Goal: Task Accomplishment & Management: Complete application form

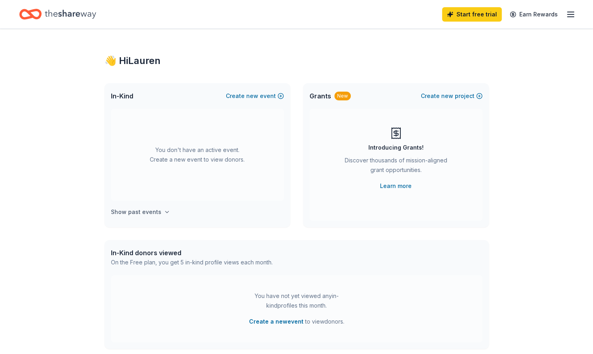
click at [130, 212] on h4 "Show past events" at bounding box center [136, 212] width 50 height 10
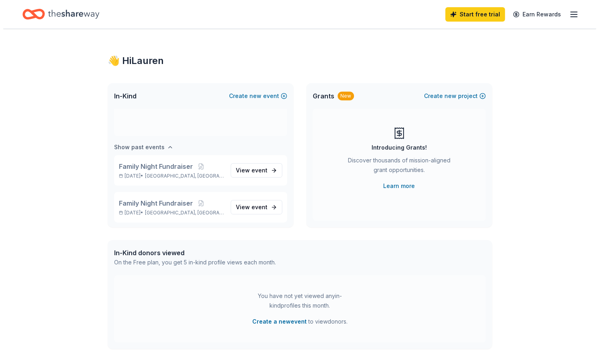
scroll to position [66, 0]
click at [254, 99] on span "new" at bounding box center [252, 96] width 12 height 10
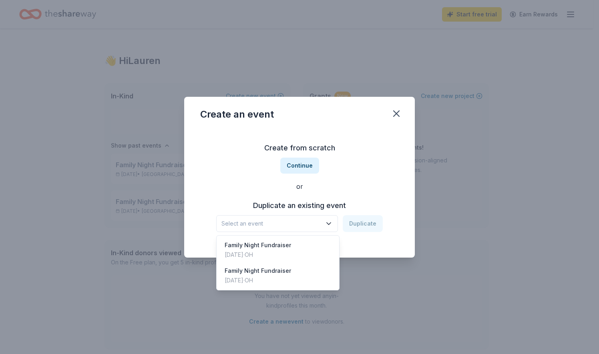
click at [280, 223] on span "Select an event" at bounding box center [271, 224] width 100 height 10
click at [271, 246] on div "Family Night Fundraiser" at bounding box center [258, 246] width 66 height 10
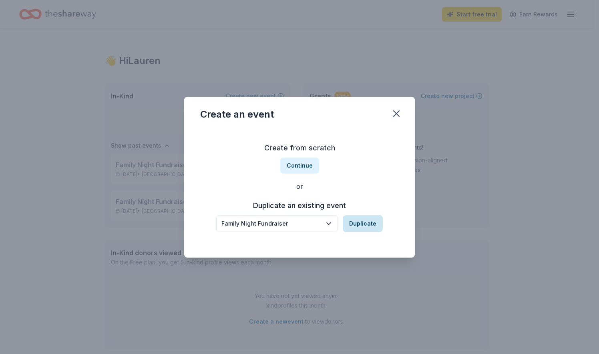
click at [359, 219] on button "Duplicate" at bounding box center [363, 223] width 40 height 17
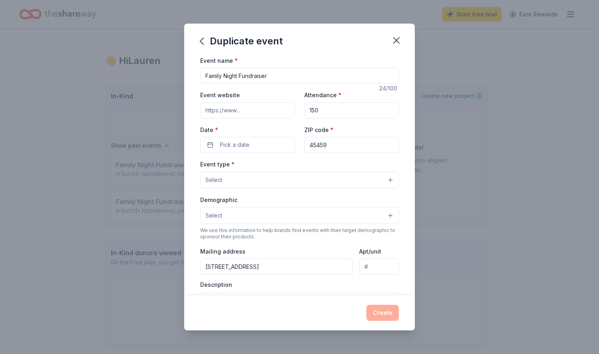
click at [258, 107] on input "Event website" at bounding box center [247, 111] width 95 height 16
click at [220, 139] on button "Pick a date" at bounding box center [247, 145] width 95 height 16
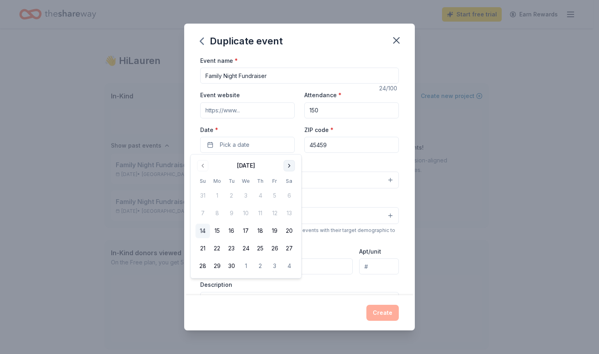
click at [290, 163] on button "Go to next month" at bounding box center [289, 165] width 11 height 11
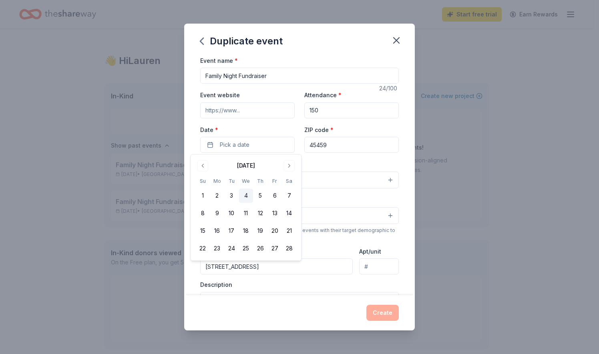
click at [246, 194] on button "4" at bounding box center [246, 196] width 14 height 14
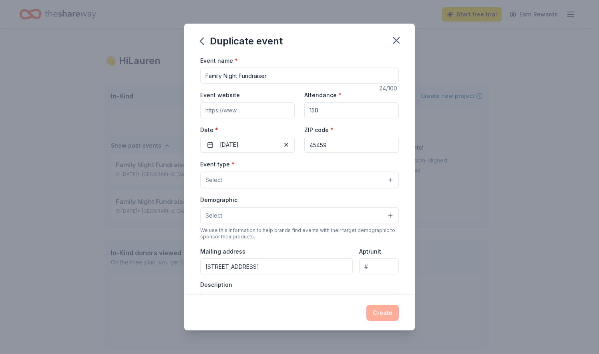
click at [400, 278] on div "Event name * Family Night Fundraiser 24 /100 Event website Attendance * 150 Dat…" at bounding box center [299, 176] width 231 height 240
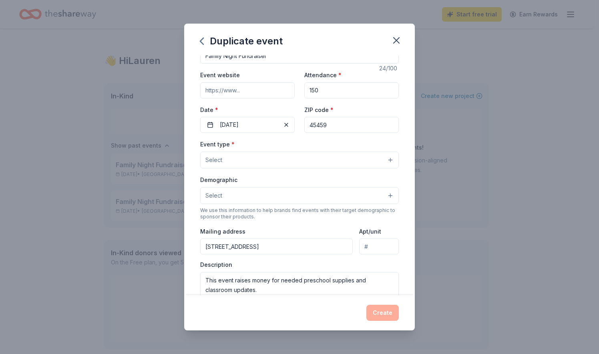
scroll to position [54, 0]
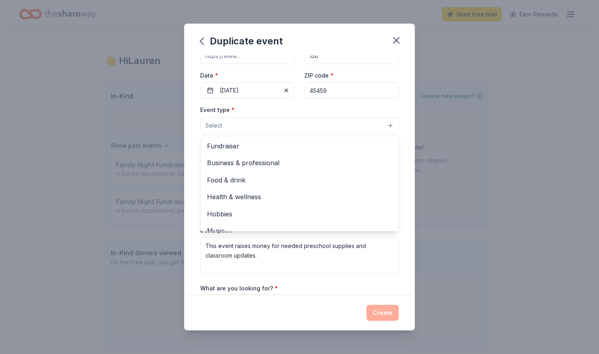
click at [339, 126] on button "Select" at bounding box center [299, 125] width 199 height 17
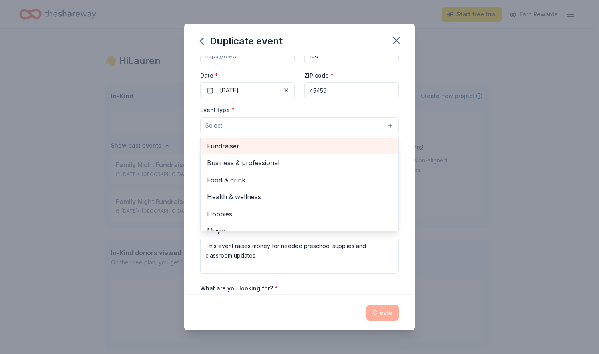
click at [298, 146] on span "Fundraiser" at bounding box center [299, 146] width 185 height 10
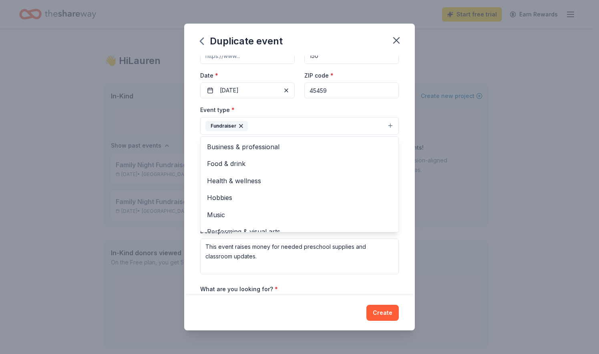
scroll to position [9, 0]
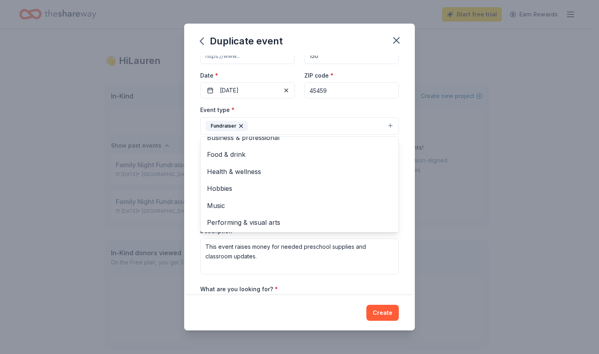
click at [398, 141] on div "Event name * Family Night Fundraiser 24 /100 Event website Attendance * 150 Dat…" at bounding box center [299, 176] width 231 height 240
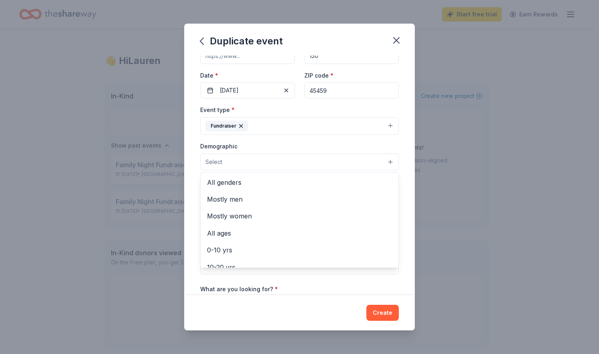
click at [339, 154] on button "Select" at bounding box center [299, 162] width 199 height 17
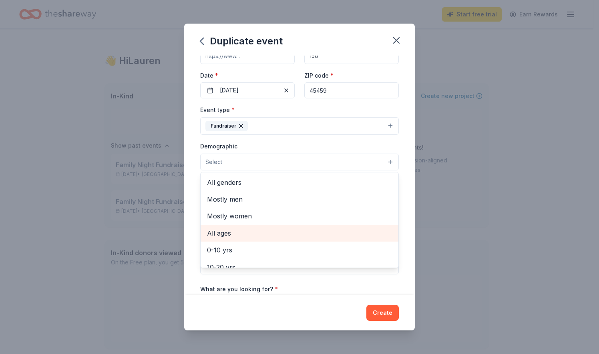
click at [282, 229] on span "All ages" at bounding box center [299, 233] width 185 height 10
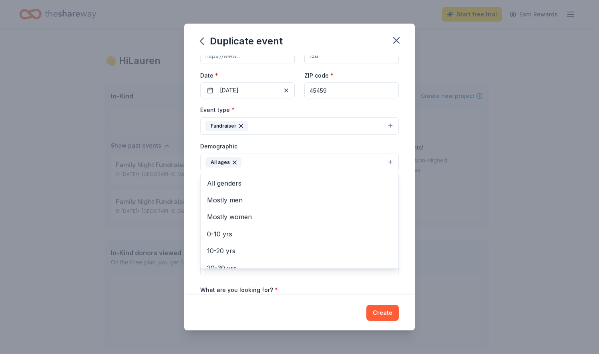
click at [403, 178] on div "Event name * Family Night Fundraiser 24 /100 Event website Attendance * 150 Dat…" at bounding box center [299, 176] width 231 height 240
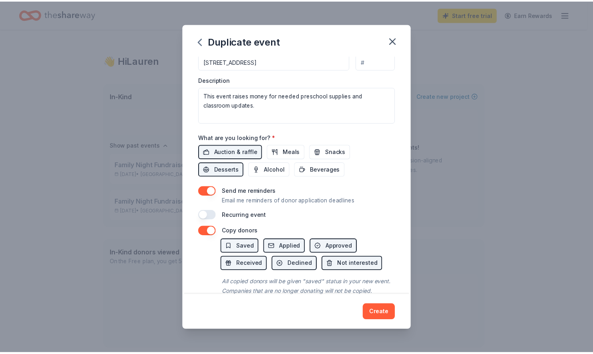
scroll to position [230, 0]
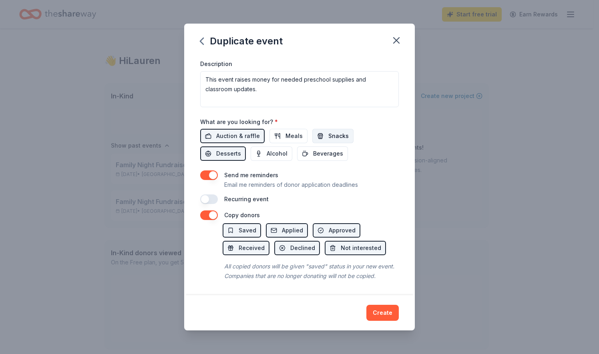
click at [340, 131] on span "Snacks" at bounding box center [338, 136] width 20 height 10
click at [376, 146] on div "Auction & raffle Meals Snacks Desserts Alcohol Beverages" at bounding box center [299, 145] width 199 height 32
click at [376, 312] on button "Create" at bounding box center [382, 313] width 32 height 16
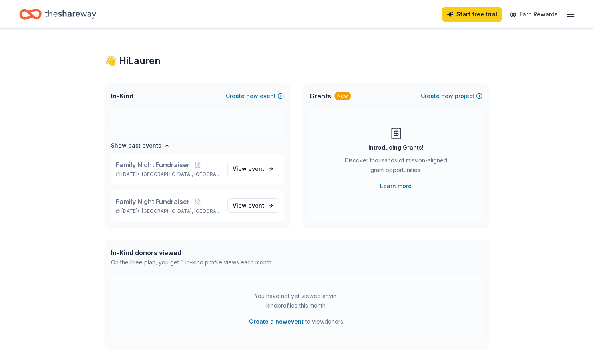
scroll to position [5, 0]
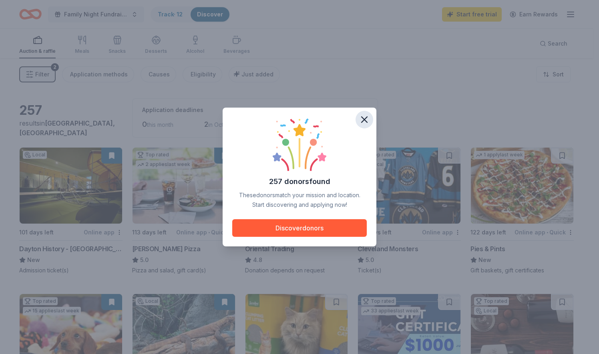
click at [366, 115] on icon "button" at bounding box center [364, 119] width 11 height 11
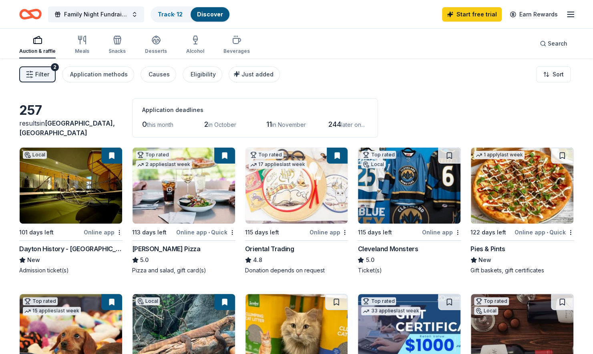
click at [102, 230] on div "Online app" at bounding box center [103, 232] width 39 height 10
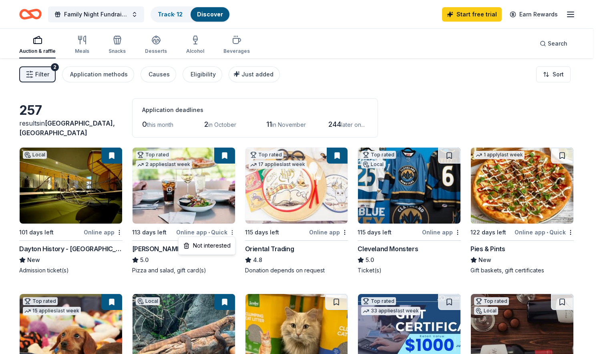
click at [234, 233] on html "Family Night Fundraiser Track · 12 Discover Start free trial Earn Rewards Aucti…" at bounding box center [299, 177] width 599 height 354
click at [160, 259] on html "Family Night Fundraiser Track · 12 Discover Start free trial Earn Rewards Aucti…" at bounding box center [299, 177] width 599 height 354
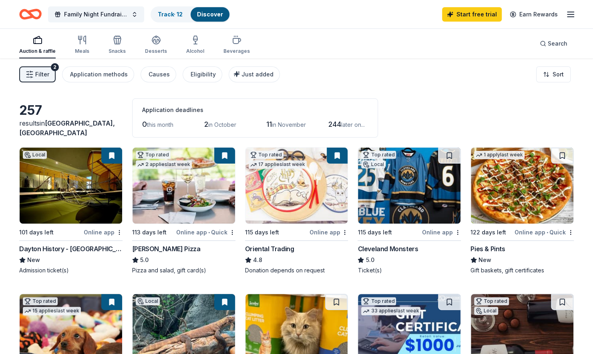
click at [169, 193] on img at bounding box center [184, 186] width 103 height 76
drag, startPoint x: 224, startPoint y: 122, endPoint x: 343, endPoint y: 121, distance: 118.5
click at [343, 121] on div "0 this month 2 in October 11 in November 244 later on..." at bounding box center [255, 124] width 226 height 13
click at [341, 121] on span "244" at bounding box center [334, 124] width 13 height 8
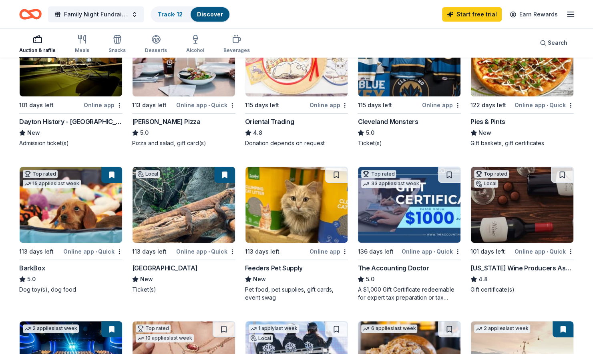
scroll to position [129, 0]
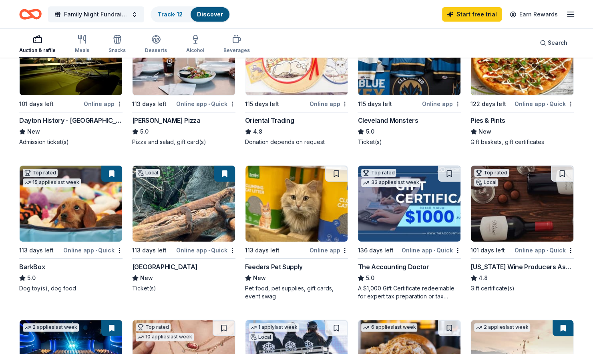
click at [159, 216] on img at bounding box center [184, 204] width 103 height 76
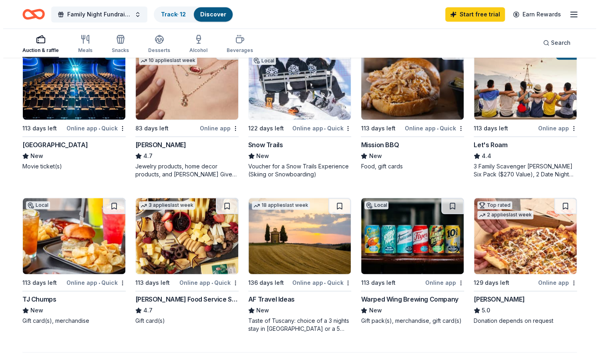
scroll to position [404, 0]
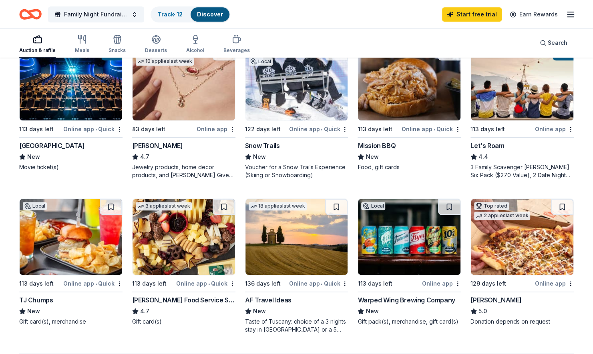
click at [187, 77] on img at bounding box center [184, 82] width 103 height 76
click at [80, 14] on span "Family Night Fundraiser" at bounding box center [96, 15] width 64 height 10
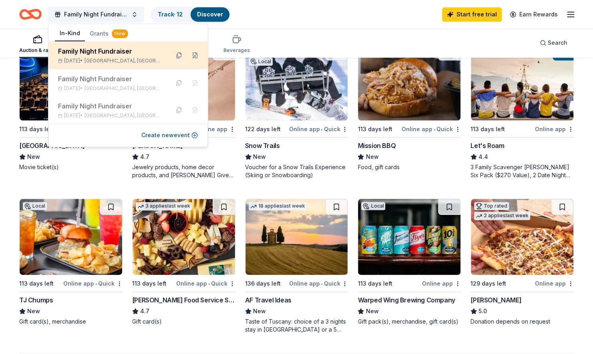
click at [96, 50] on div "Family Night Fundraiser" at bounding box center [110, 51] width 105 height 10
click at [194, 54] on button at bounding box center [195, 55] width 13 height 13
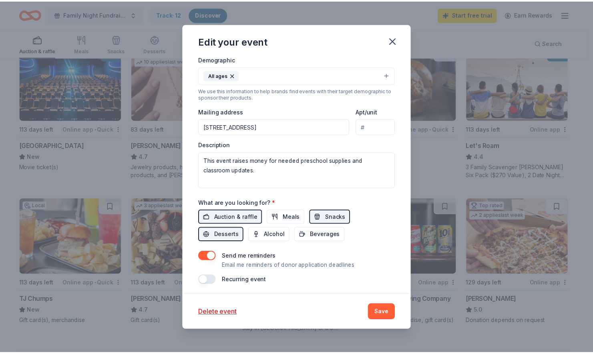
scroll to position [0, 0]
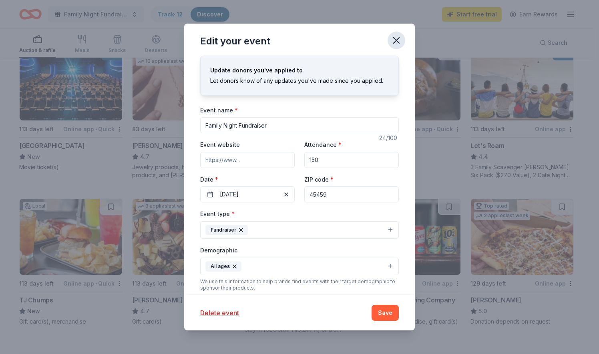
click at [396, 39] on icon "button" at bounding box center [397, 41] width 6 height 6
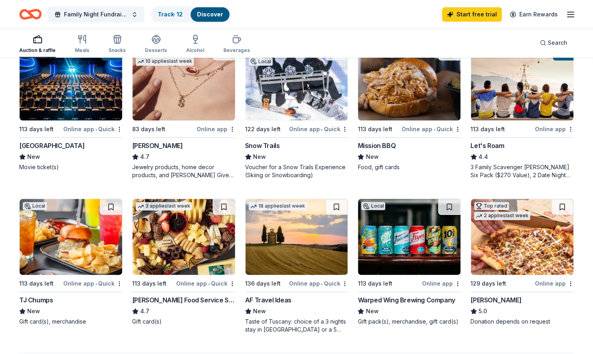
click at [571, 17] on line "button" at bounding box center [570, 17] width 6 height 0
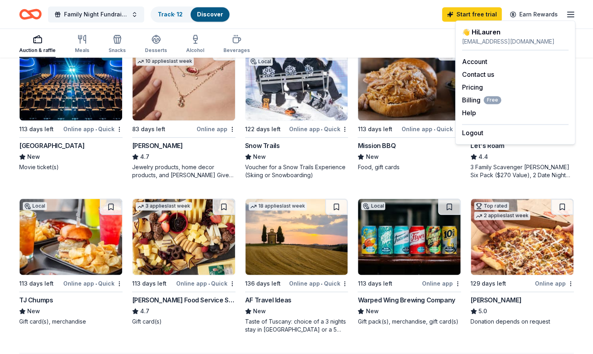
click at [294, 43] on div "Auction & raffle Meals Snacks Desserts Alcohol Beverages Search" at bounding box center [296, 43] width 555 height 30
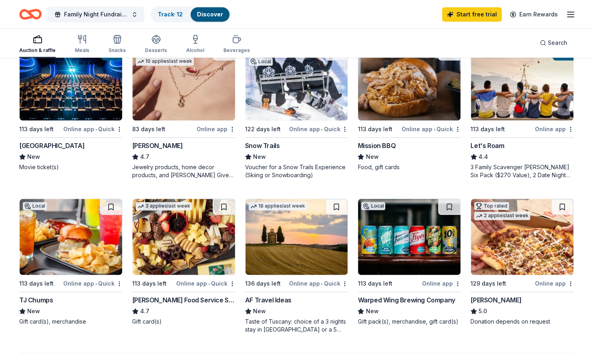
click at [207, 92] on img at bounding box center [184, 82] width 103 height 76
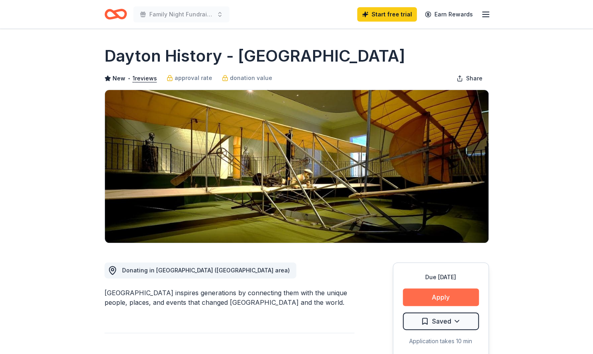
click at [424, 298] on button "Apply" at bounding box center [441, 298] width 76 height 18
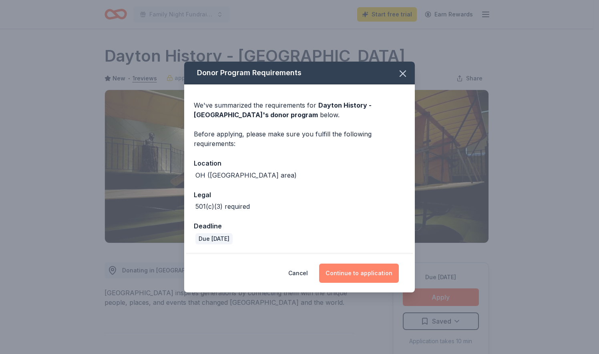
click at [345, 278] on button "Continue to application" at bounding box center [359, 273] width 80 height 19
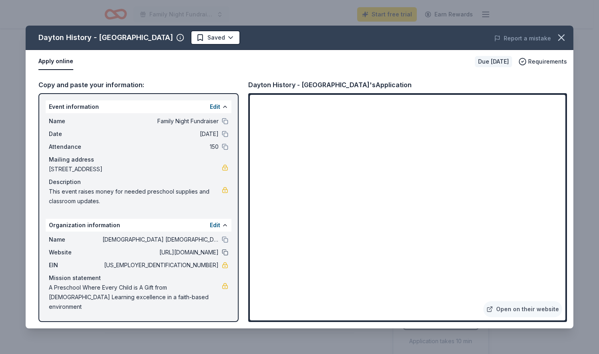
click at [225, 254] on button at bounding box center [225, 252] width 6 height 6
click at [195, 264] on span "31-0709145" at bounding box center [161, 266] width 116 height 10
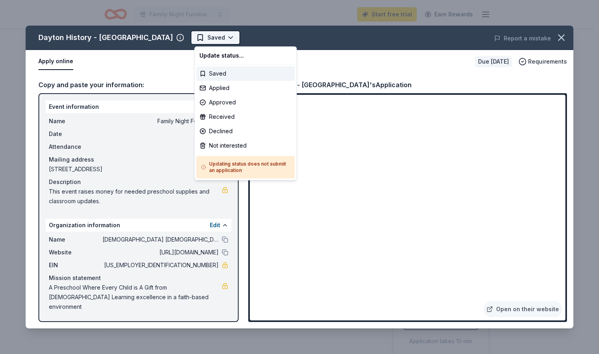
click at [217, 41] on html "Family Night Fundraiser Start free trial Earn Rewards Due in 101 days Share Day…" at bounding box center [299, 177] width 599 height 354
click at [218, 87] on div "Applied" at bounding box center [245, 88] width 99 height 14
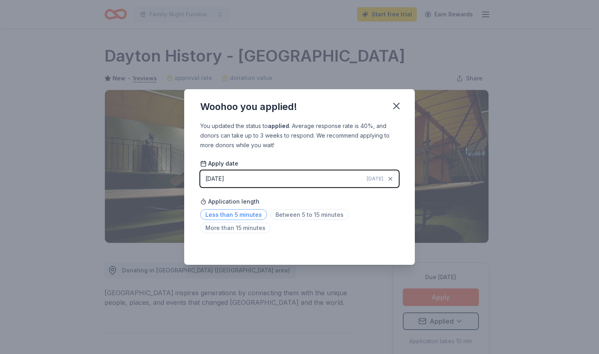
click at [221, 215] on span "Less than 5 minutes" at bounding box center [233, 214] width 67 height 11
click at [394, 109] on icon "button" at bounding box center [397, 106] width 6 height 6
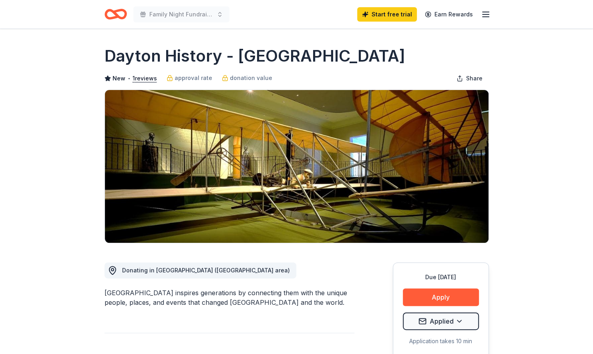
click at [110, 12] on icon "Home" at bounding box center [116, 14] width 22 height 19
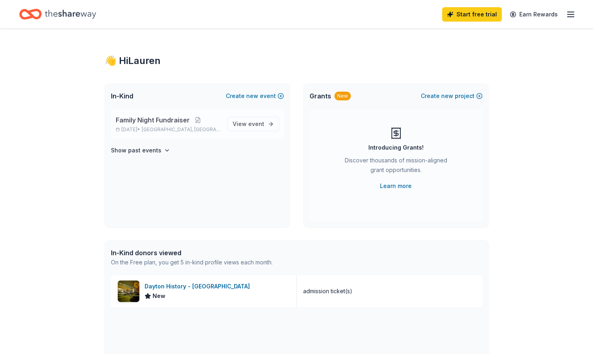
click at [167, 125] on span "Family Night Fundraiser" at bounding box center [153, 120] width 74 height 10
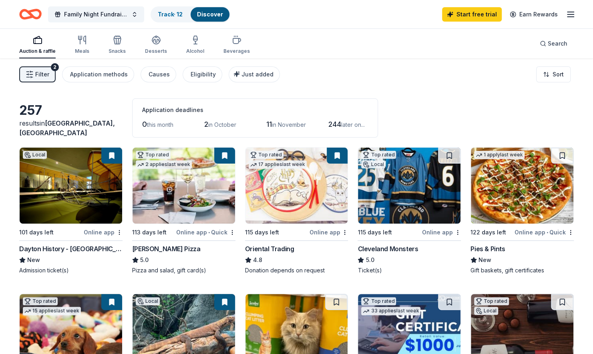
click at [285, 187] on img at bounding box center [296, 186] width 103 height 76
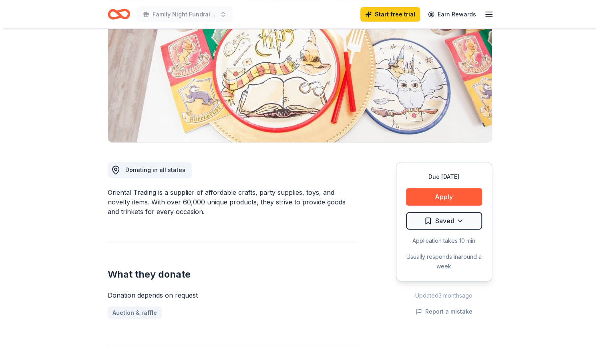
scroll to position [50, 0]
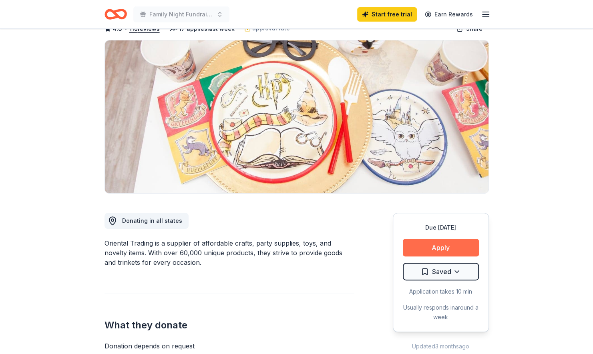
click at [426, 249] on button "Apply" at bounding box center [441, 248] width 76 height 18
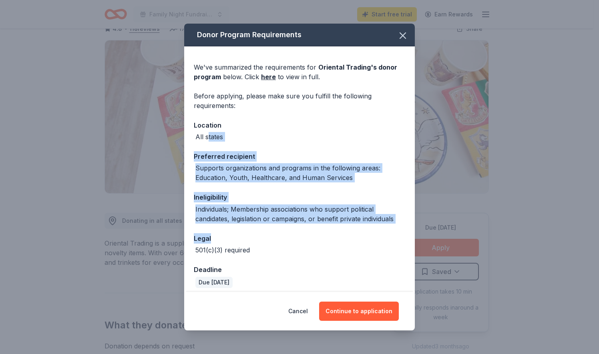
drag, startPoint x: 208, startPoint y: 139, endPoint x: 262, endPoint y: 232, distance: 108.0
click at [262, 232] on div "We've summarized the requirements for Oriental Trading 's donor program below. …" at bounding box center [299, 171] width 231 height 251
click at [269, 243] on div "Legal" at bounding box center [299, 238] width 211 height 10
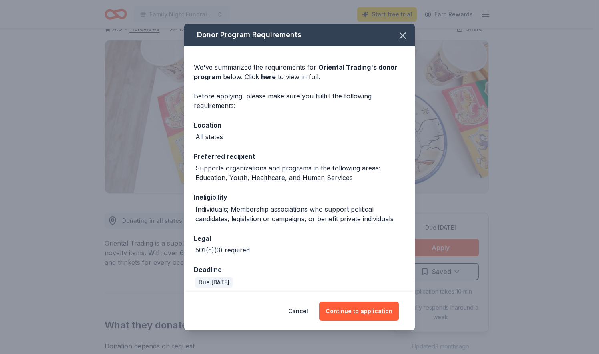
scroll to position [5, 0]
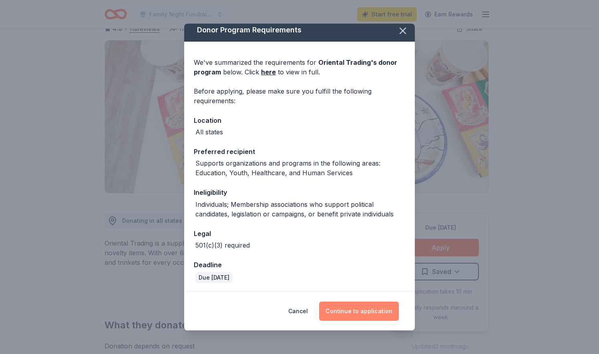
click at [336, 312] on button "Continue to application" at bounding box center [359, 311] width 80 height 19
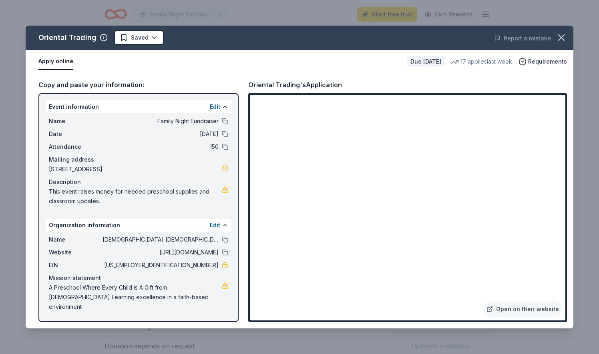
click at [224, 257] on div "Website https://www.epiphanydayton.org/preschool/" at bounding box center [138, 253] width 179 height 10
click at [226, 254] on button at bounding box center [225, 252] width 6 height 6
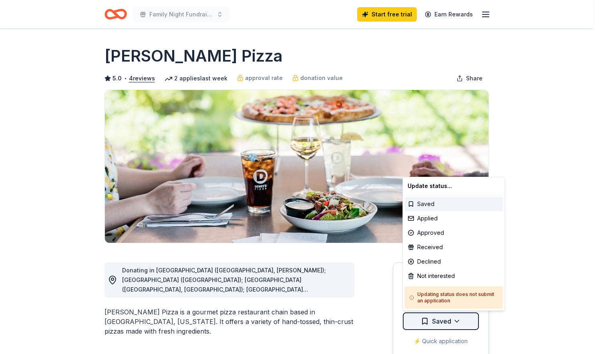
click at [451, 323] on html "Family Night Fundraiser Start free trial Earn Rewards Due in 113 days Share Dew…" at bounding box center [299, 177] width 599 height 354
click at [427, 217] on div "Applied" at bounding box center [453, 218] width 99 height 14
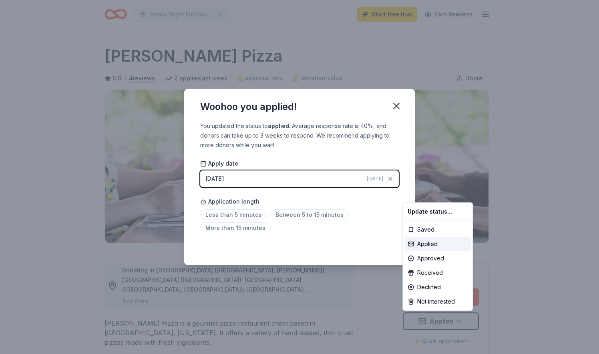
click at [242, 217] on html "Family Night Fundraiser Start free trial Earn Rewards Due in 113 days Share Dew…" at bounding box center [299, 177] width 599 height 354
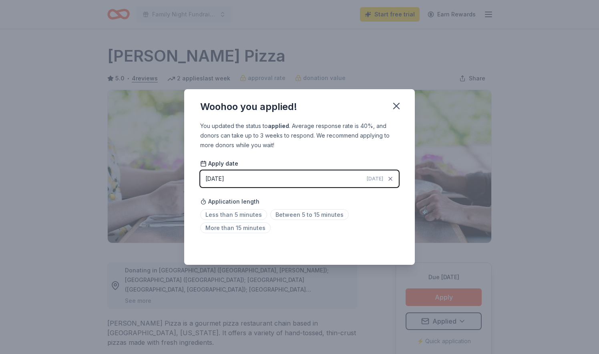
click at [242, 217] on span "Less than 5 minutes" at bounding box center [233, 214] width 67 height 11
click at [400, 107] on icon "button" at bounding box center [396, 106] width 11 height 11
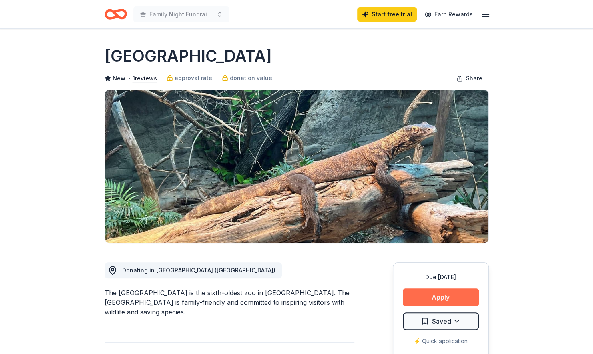
click at [456, 296] on button "Apply" at bounding box center [441, 298] width 76 height 18
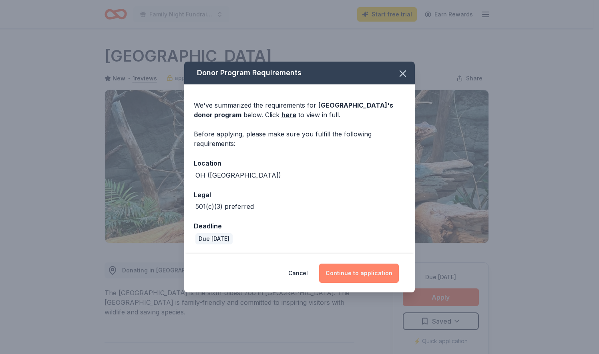
click at [366, 271] on button "Continue to application" at bounding box center [359, 273] width 80 height 19
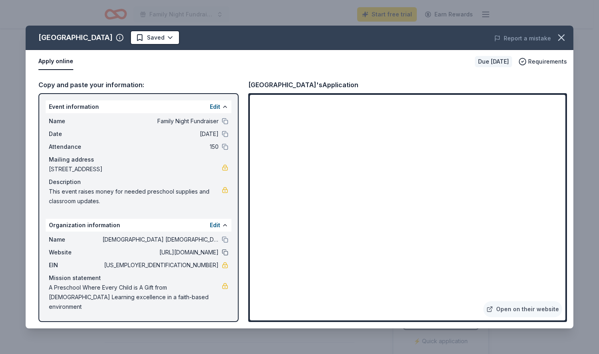
click at [227, 251] on button at bounding box center [225, 252] width 6 height 6
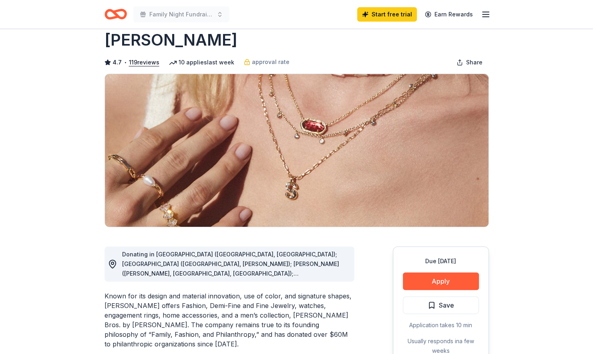
scroll to position [17, 0]
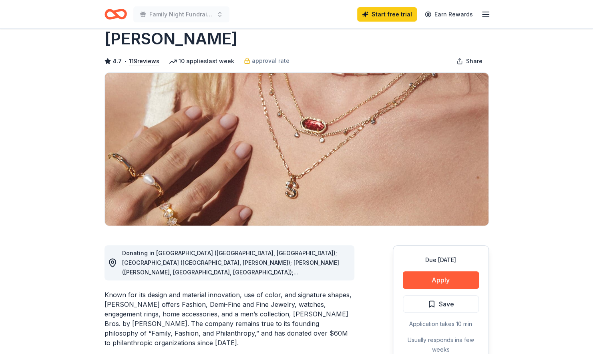
click at [333, 270] on span "Donating in [GEOGRAPHIC_DATA] ([GEOGRAPHIC_DATA], [GEOGRAPHIC_DATA]); [GEOGRAPH…" at bounding box center [230, 354] width 217 height 209
drag, startPoint x: 274, startPoint y: 268, endPoint x: 273, endPoint y: 307, distance: 39.7
click at [273, 307] on div "Known for its design and material innovation, use of color, and signature shape…" at bounding box center [230, 319] width 250 height 58
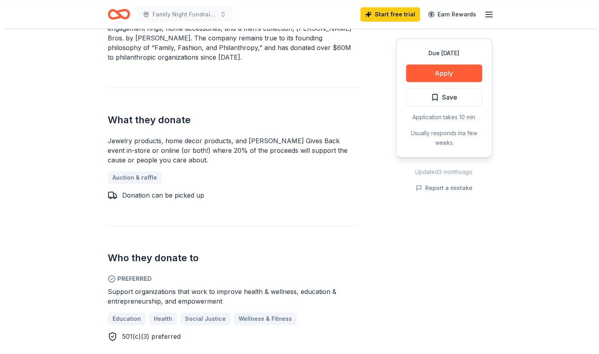
scroll to position [205, 0]
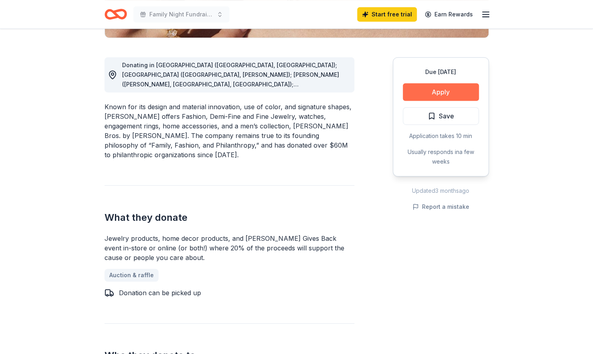
click at [436, 94] on button "Apply" at bounding box center [441, 92] width 76 height 18
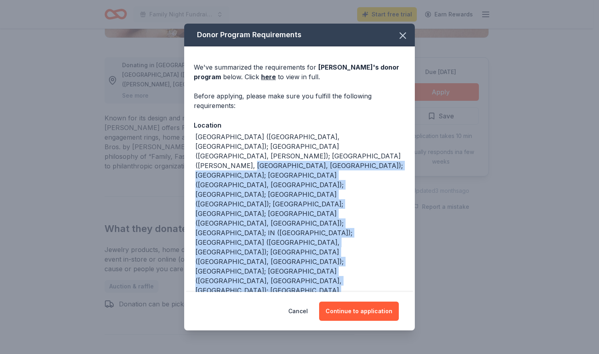
drag, startPoint x: 269, startPoint y: 158, endPoint x: 348, endPoint y: 217, distance: 99.1
click at [348, 217] on div "AL (Birmingham, Huntsville); AR (Little Rock, Rogers); AZ (Chandler, Scottsdale…" at bounding box center [299, 286] width 211 height 309
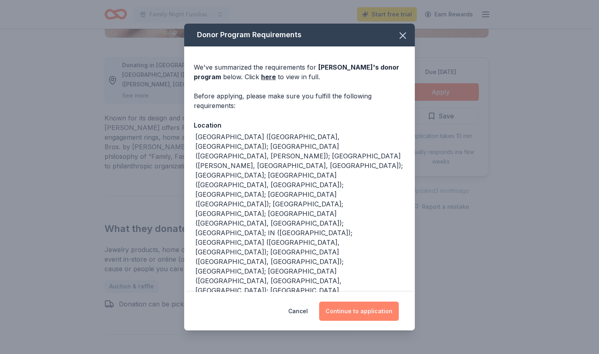
click at [346, 312] on button "Continue to application" at bounding box center [359, 311] width 80 height 19
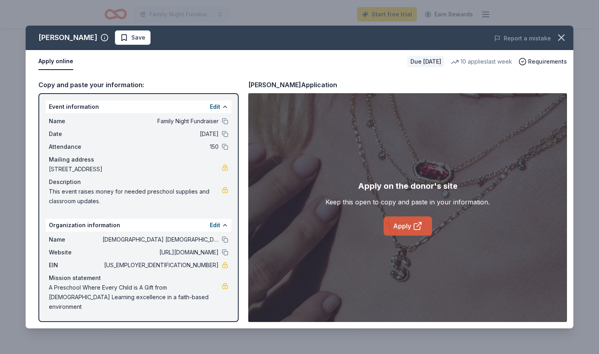
click at [400, 223] on link "Apply" at bounding box center [408, 226] width 48 height 19
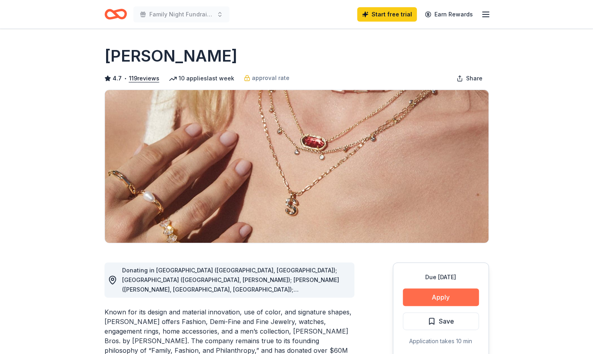
click at [449, 297] on button "Apply" at bounding box center [441, 298] width 76 height 18
